Goal: Task Accomplishment & Management: Use online tool/utility

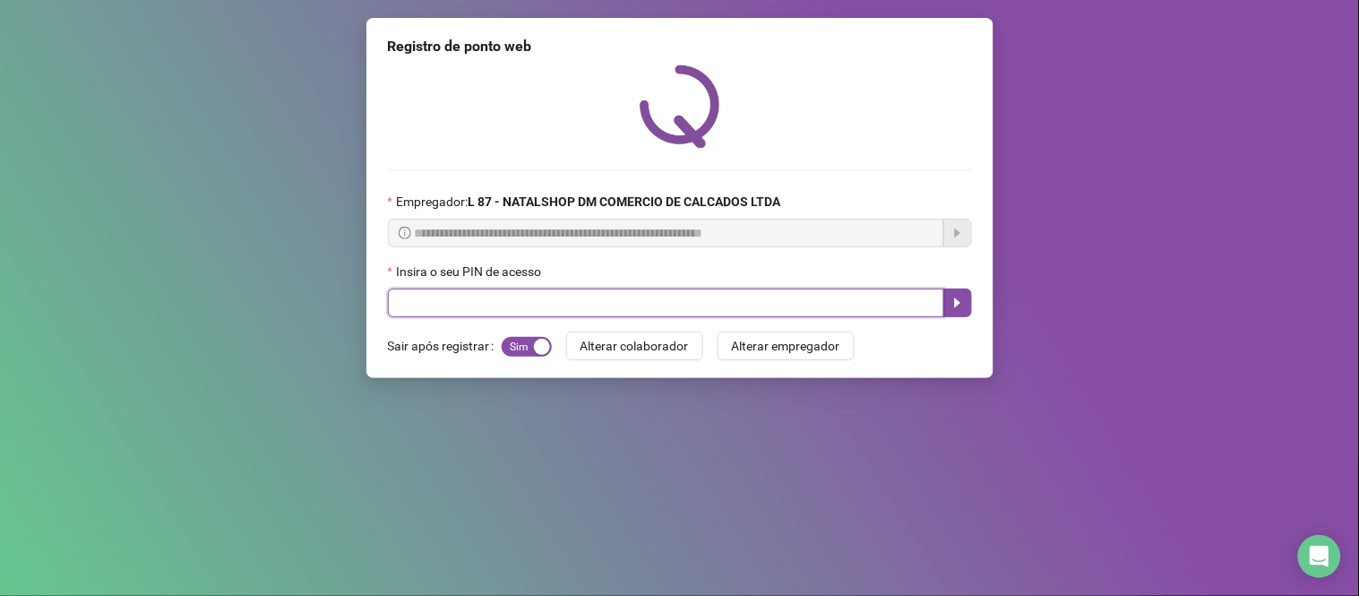
click at [518, 303] on input "text" at bounding box center [666, 303] width 557 height 29
type input "*****"
click at [962, 308] on icon "caret-right" at bounding box center [958, 303] width 14 height 14
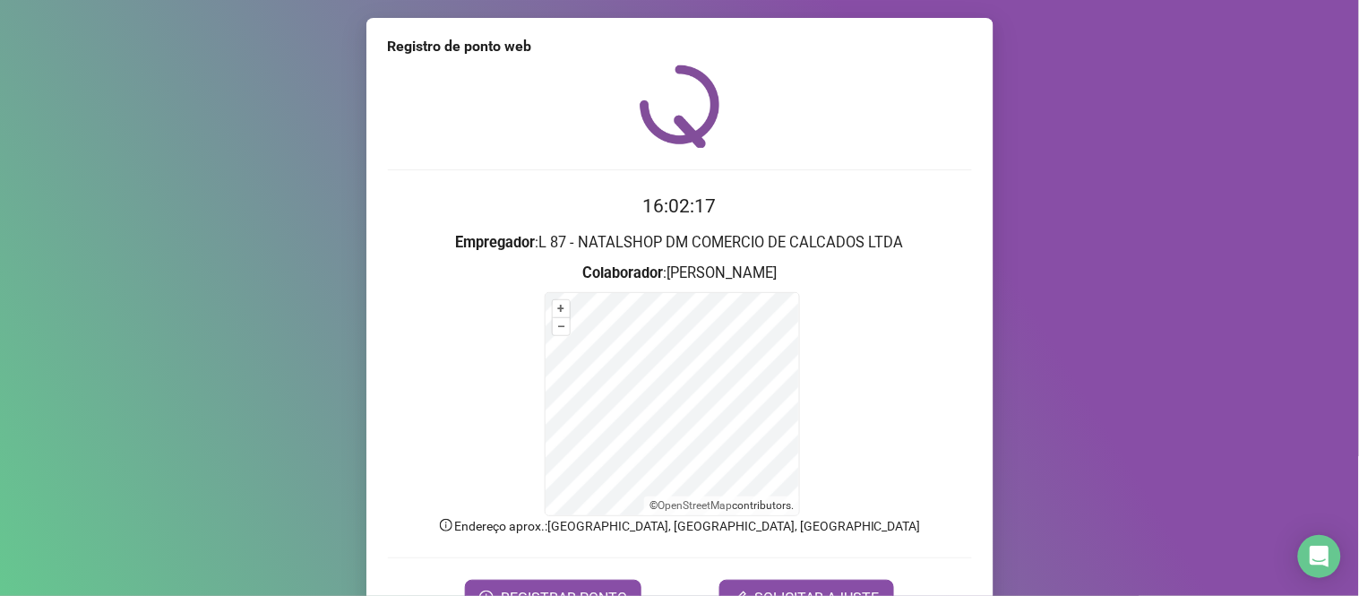
scroll to position [97, 0]
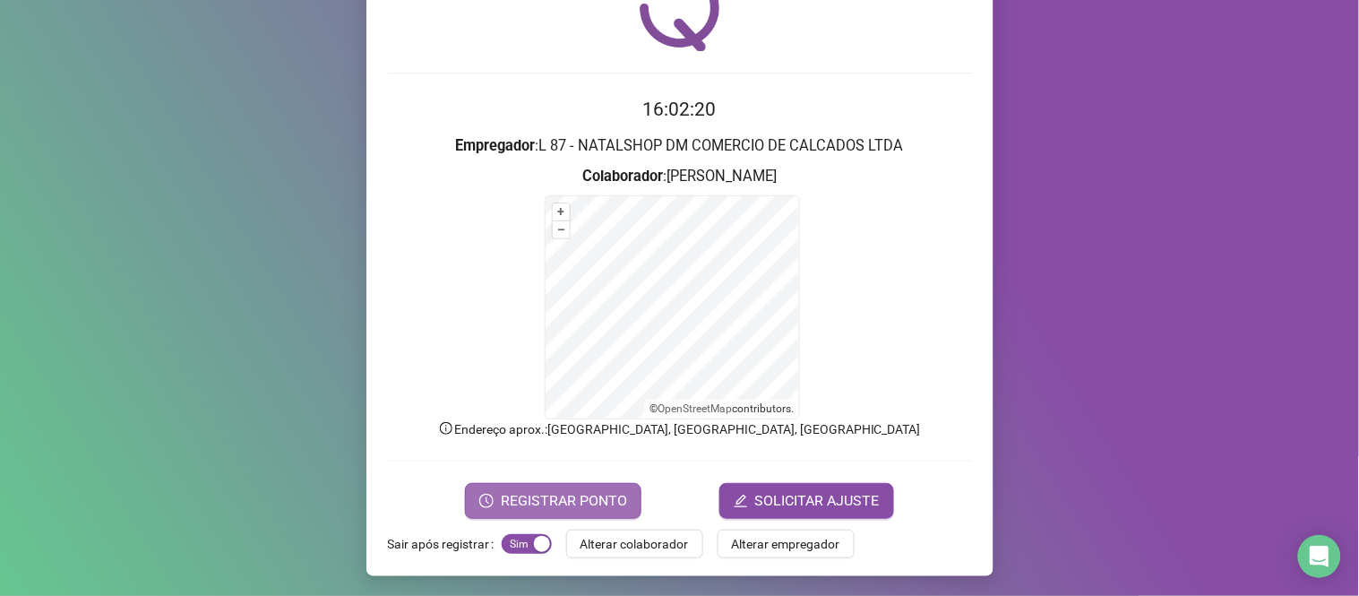
click at [570, 498] on span "REGISTRAR PONTO" at bounding box center [564, 501] width 126 height 22
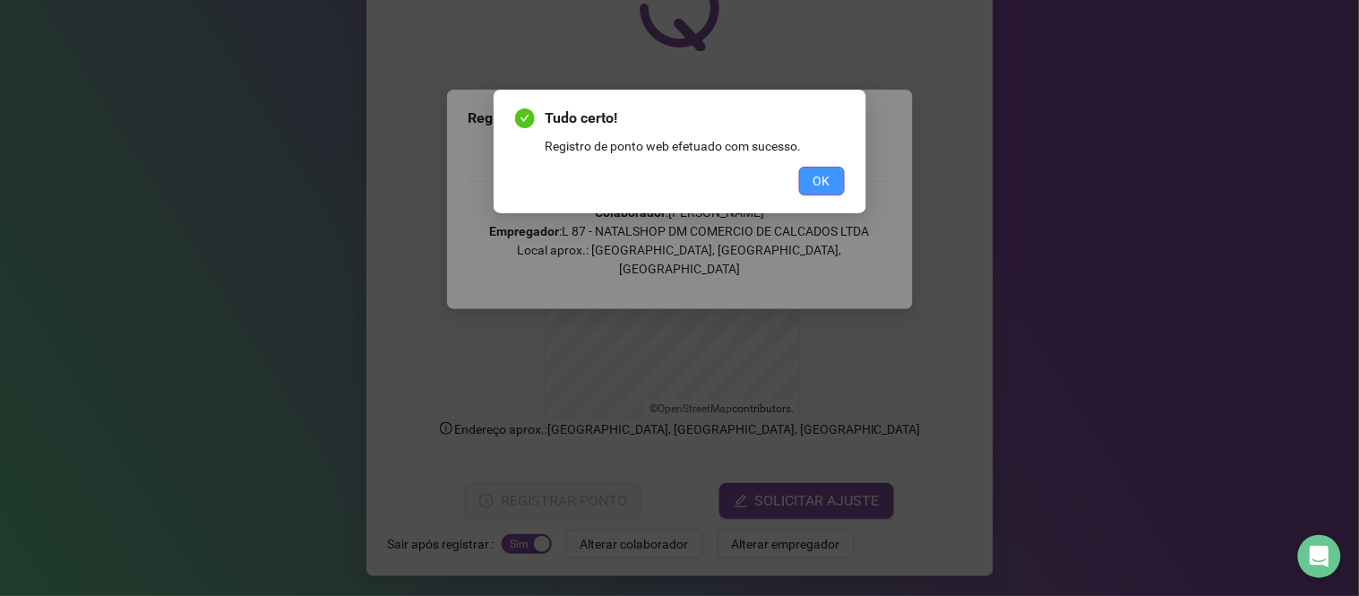
click at [821, 175] on span "OK" at bounding box center [822, 181] width 17 height 20
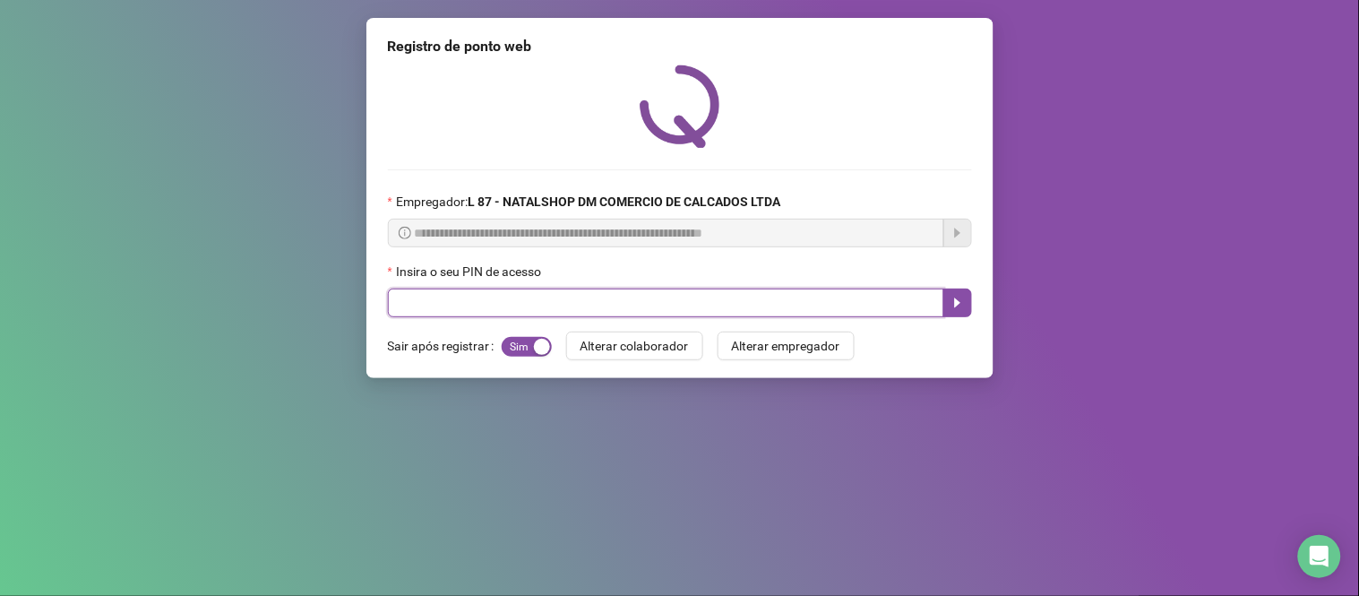
click at [624, 299] on input "text" at bounding box center [666, 303] width 557 height 29
type input "*****"
click at [956, 299] on icon "caret-right" at bounding box center [958, 303] width 14 height 14
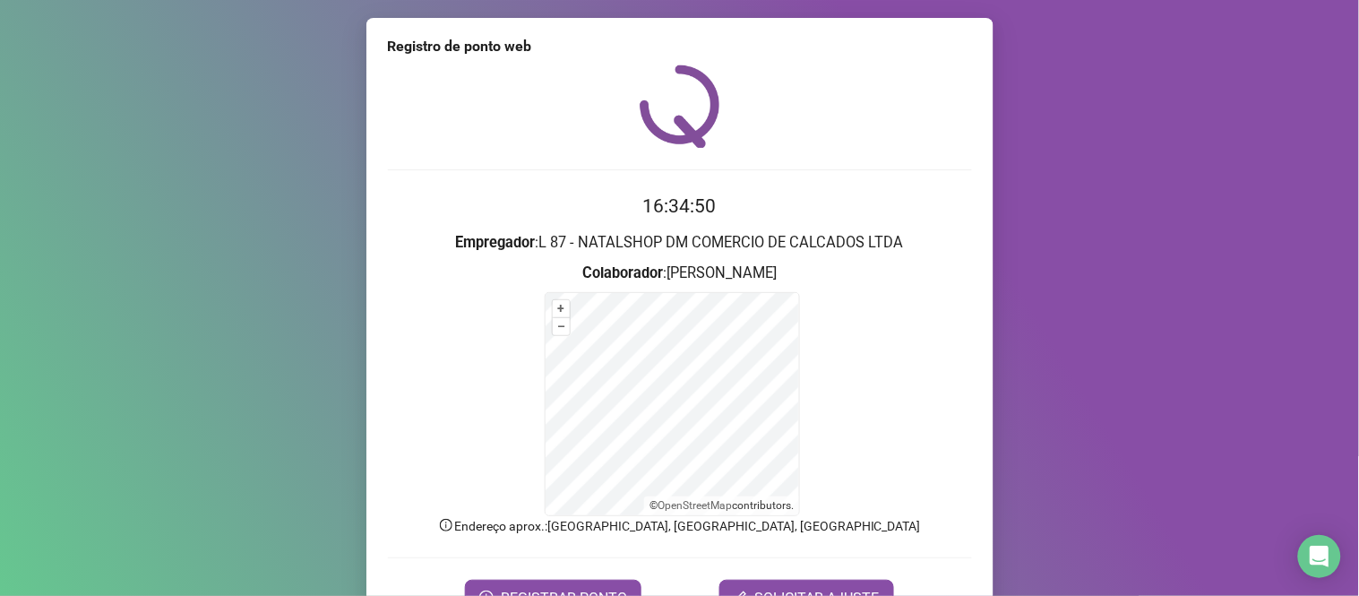
scroll to position [97, 0]
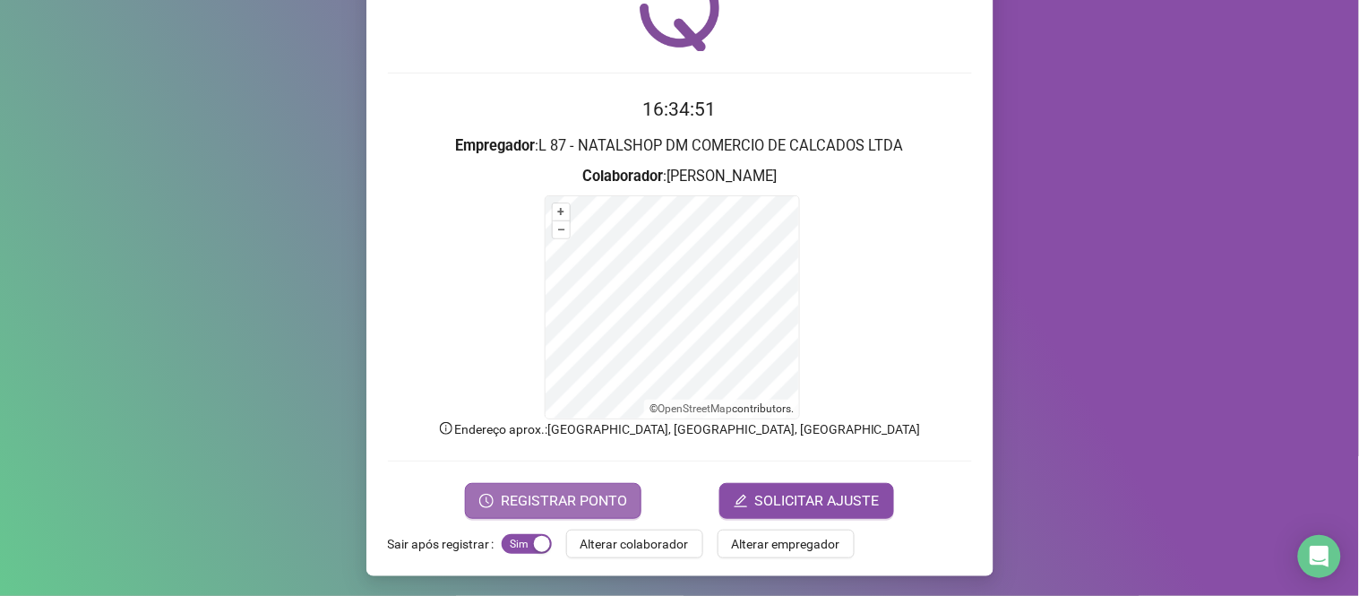
click at [561, 495] on span "REGISTRAR PONTO" at bounding box center [564, 501] width 126 height 22
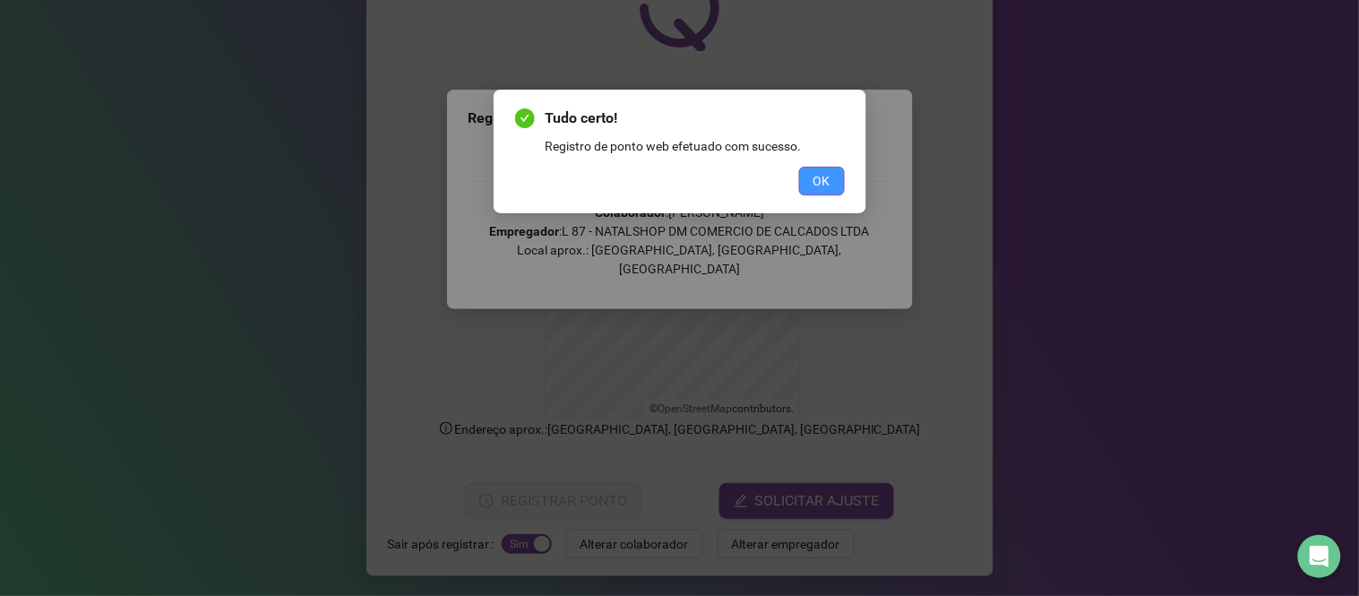
click at [841, 172] on button "OK" at bounding box center [822, 181] width 46 height 29
